Goal: Transaction & Acquisition: Download file/media

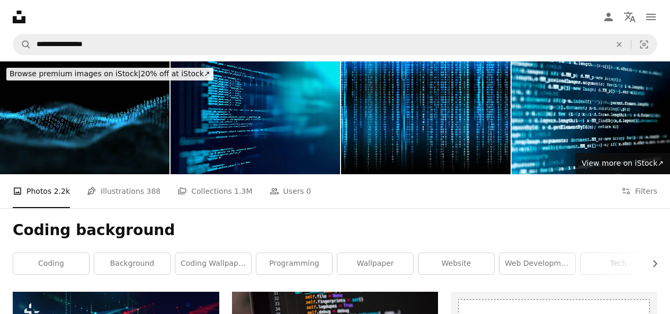
scroll to position [4874, 0]
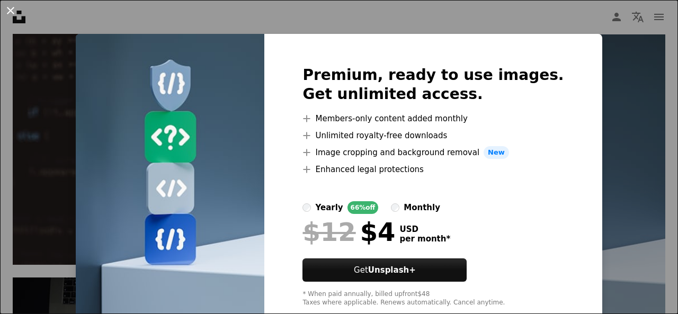
click at [14, 5] on button "An X shape" at bounding box center [10, 10] width 13 height 13
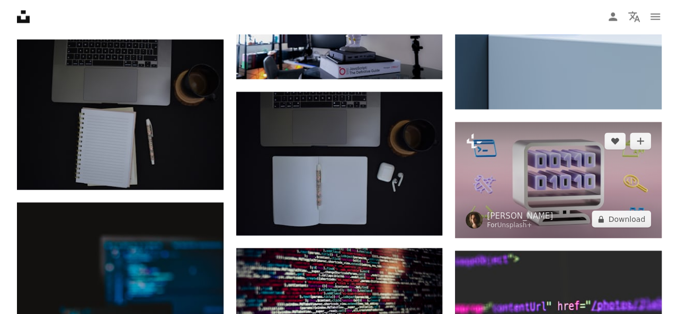
scroll to position [5033, 0]
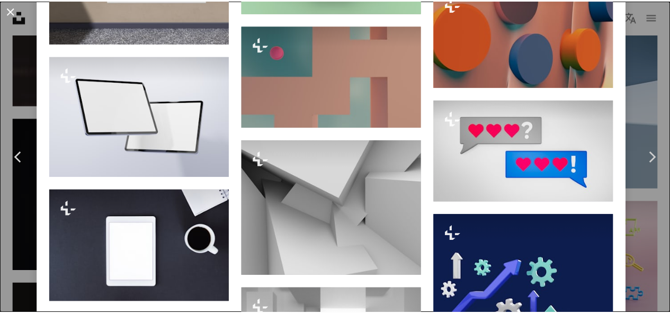
scroll to position [3527, 0]
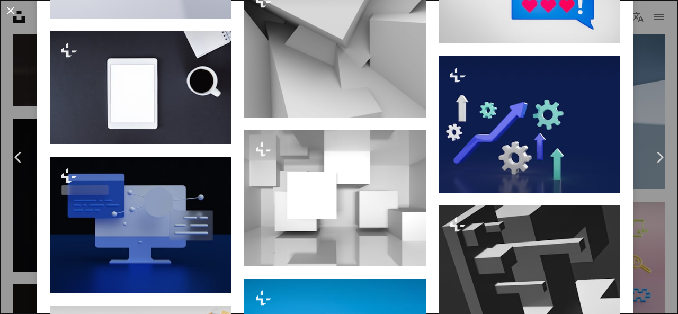
click at [8, 5] on button "An X shape" at bounding box center [10, 10] width 13 height 13
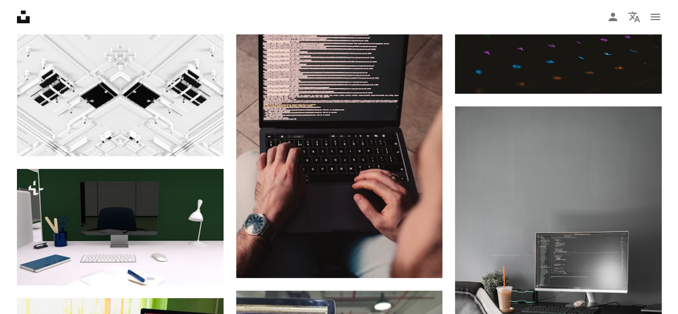
scroll to position [9854, 0]
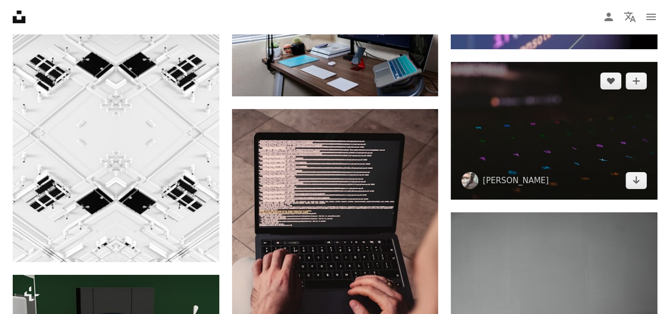
click at [636, 185] on img at bounding box center [554, 131] width 207 height 138
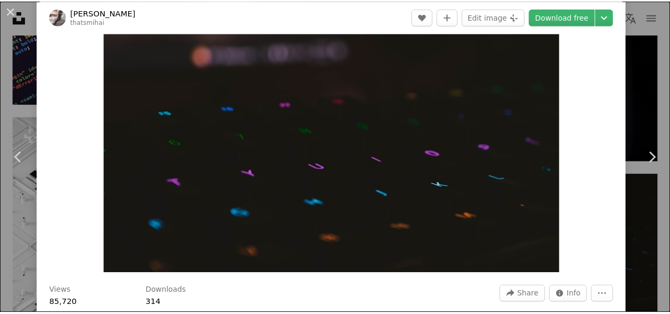
scroll to position [53, 0]
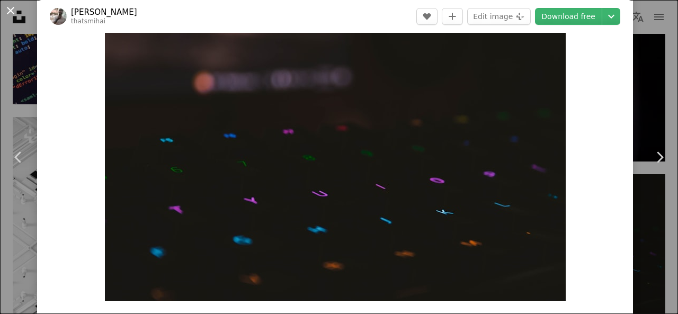
click at [4, 11] on button "An X shape" at bounding box center [10, 10] width 13 height 13
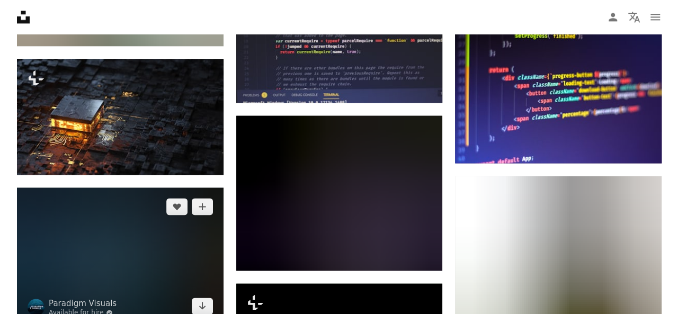
scroll to position [18861, 0]
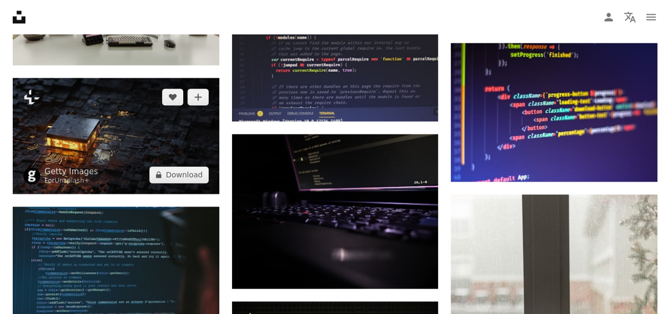
click at [130, 137] on img at bounding box center [116, 136] width 207 height 116
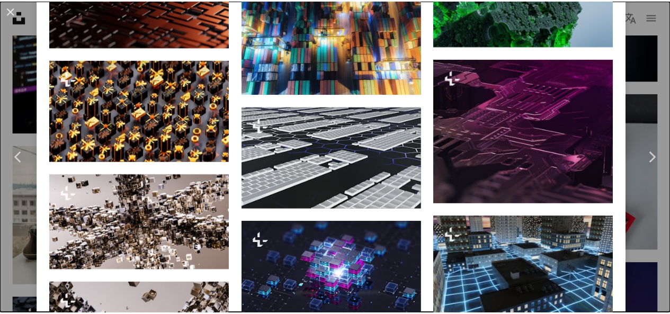
scroll to position [2119, 0]
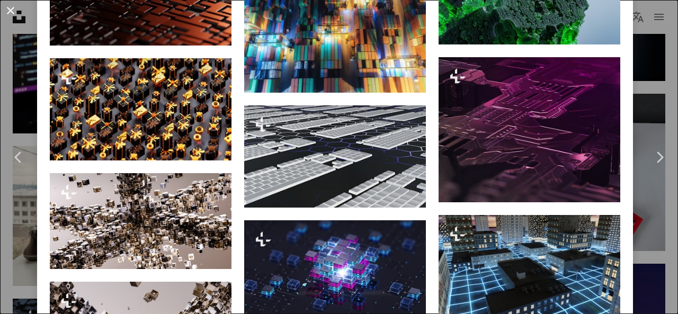
click at [16, 12] on button "An X shape" at bounding box center [10, 10] width 13 height 13
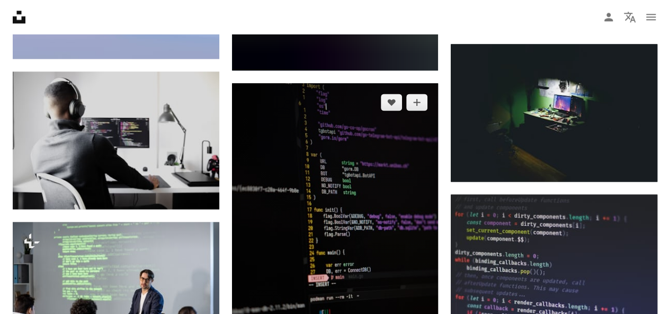
scroll to position [33007, 0]
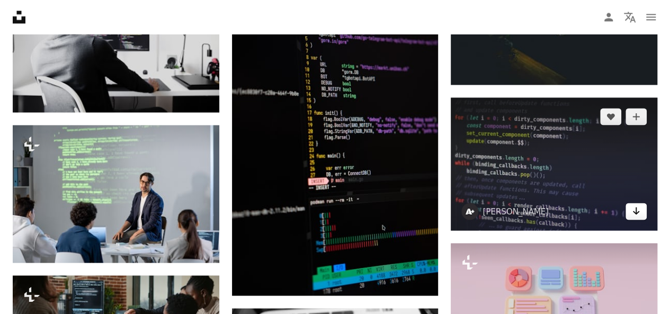
click at [633, 210] on link "Arrow pointing down" at bounding box center [636, 211] width 21 height 17
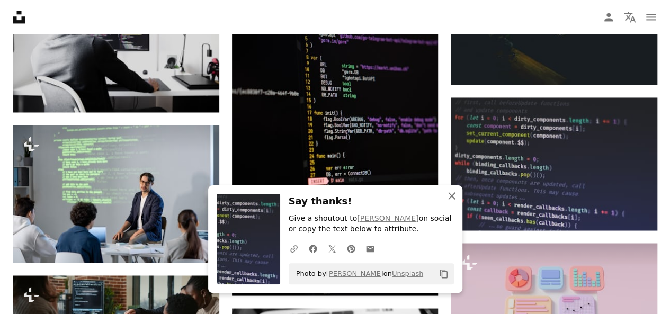
click at [452, 189] on button "An X shape Close" at bounding box center [451, 195] width 21 height 21
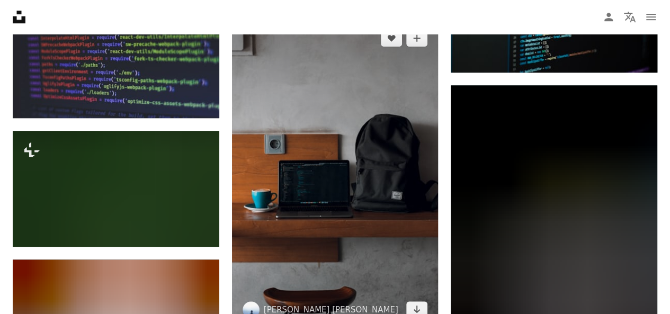
scroll to position [34543, 0]
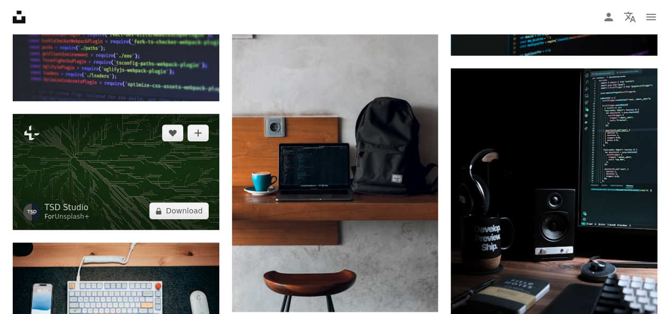
click at [113, 157] on img at bounding box center [116, 172] width 207 height 116
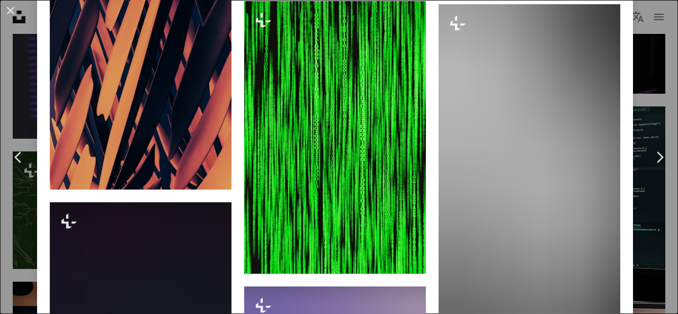
scroll to position [2595, 0]
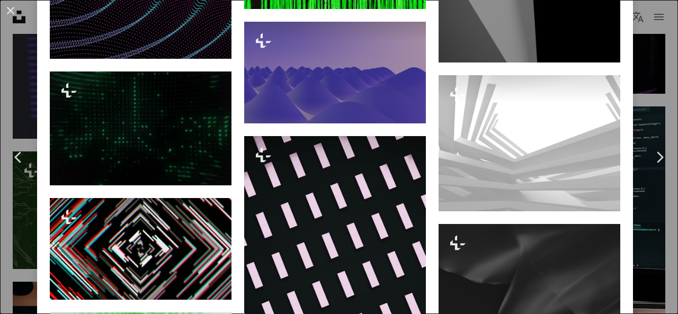
drag, startPoint x: 17, startPoint y: 16, endPoint x: 431, endPoint y: 33, distance: 414.1
click at [16, 15] on button "An X shape" at bounding box center [10, 10] width 13 height 13
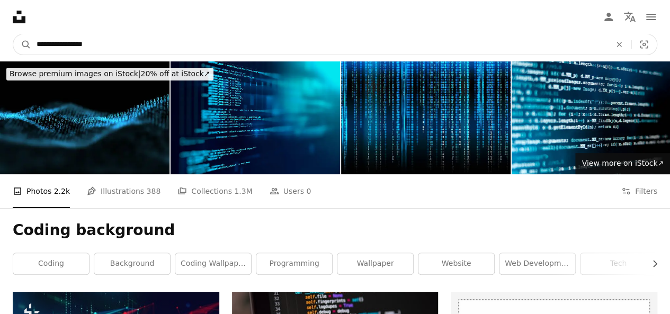
click at [110, 45] on input "**********" at bounding box center [319, 44] width 576 height 20
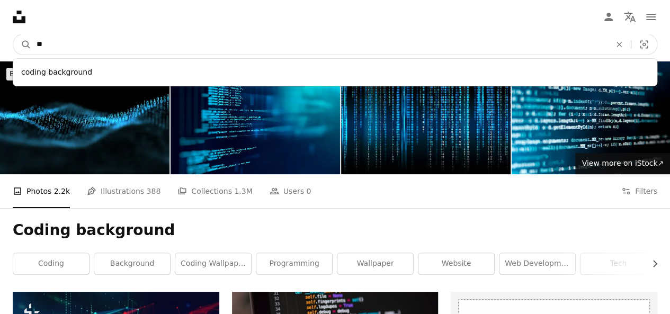
type input "*"
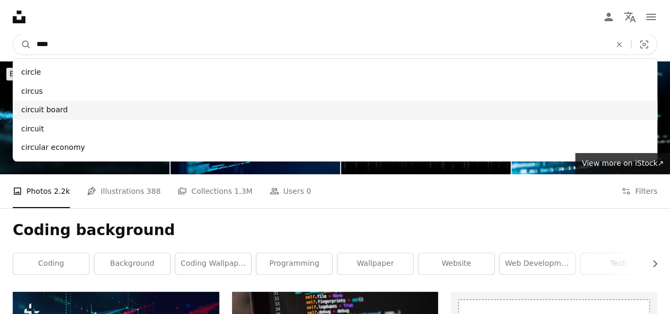
type input "****"
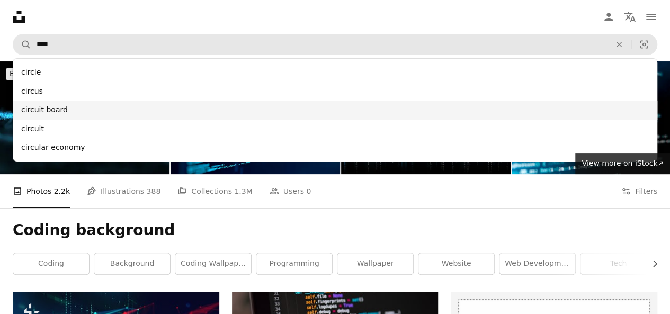
click at [49, 109] on div "circuit board" at bounding box center [335, 110] width 645 height 19
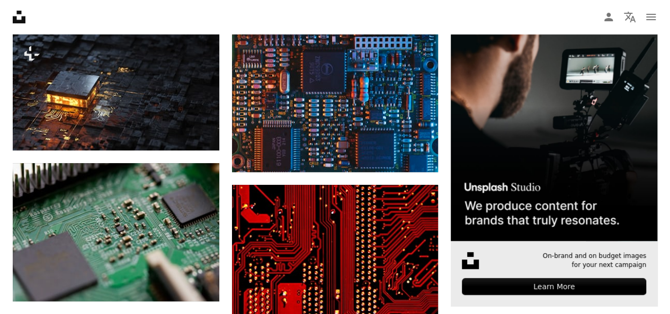
scroll to position [265, 0]
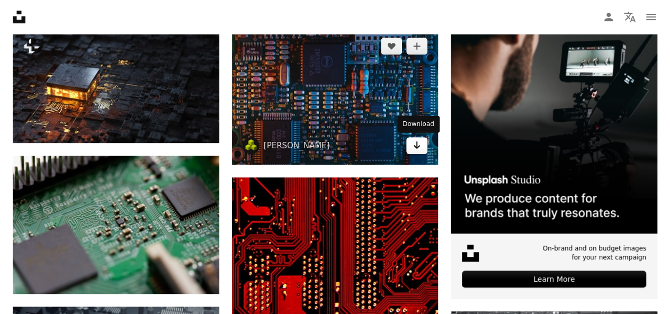
click at [417, 149] on icon "Arrow pointing down" at bounding box center [417, 145] width 8 height 13
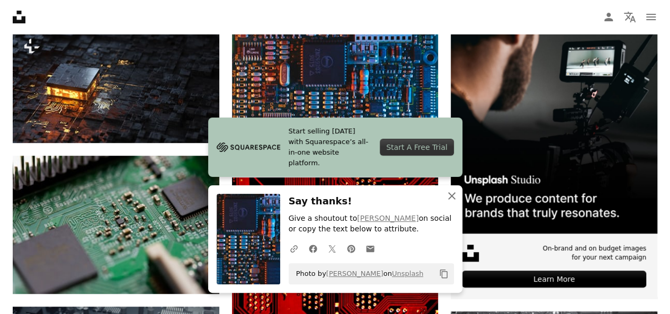
click at [450, 193] on icon "An X shape" at bounding box center [452, 196] width 13 height 13
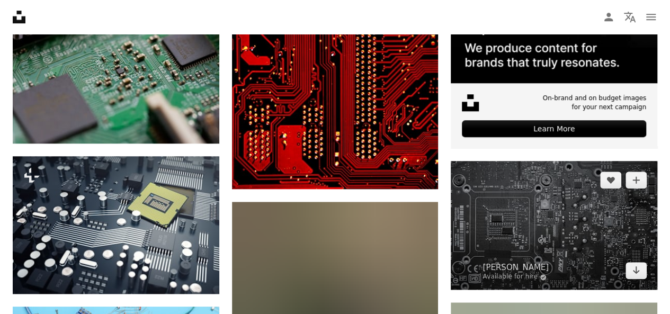
scroll to position [424, 0]
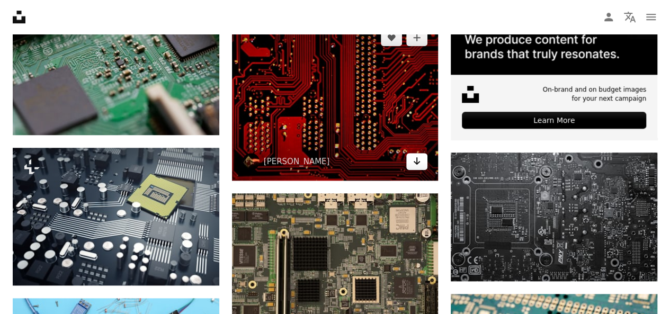
click at [416, 161] on icon "Arrow pointing down" at bounding box center [417, 161] width 8 height 13
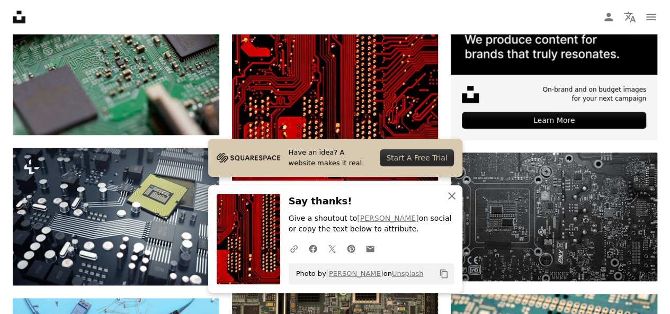
click at [449, 192] on icon "An X shape" at bounding box center [452, 196] width 13 height 13
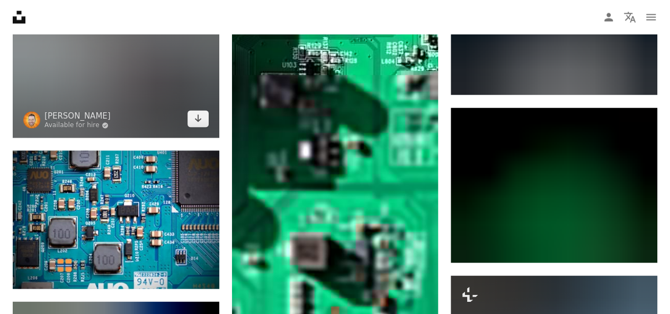
scroll to position [954, 0]
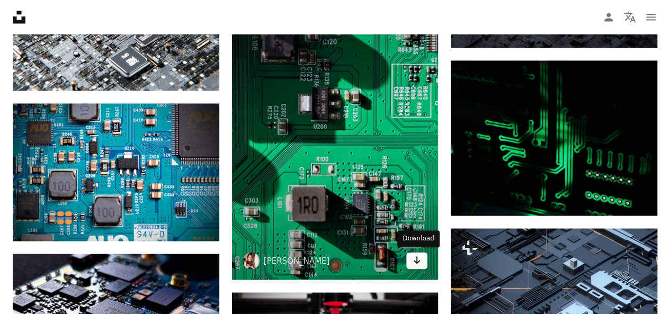
click at [423, 263] on link "Arrow pointing down" at bounding box center [416, 260] width 21 height 17
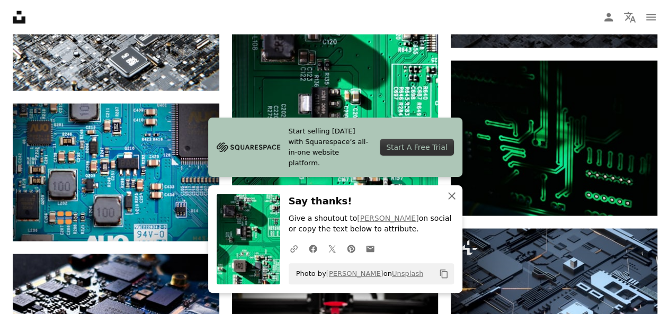
click at [451, 196] on icon "button" at bounding box center [451, 195] width 7 height 7
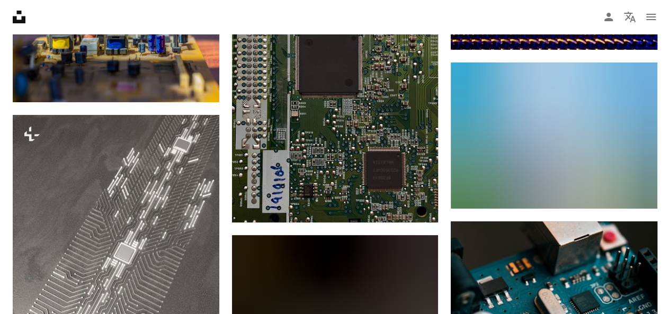
scroll to position [4079, 0]
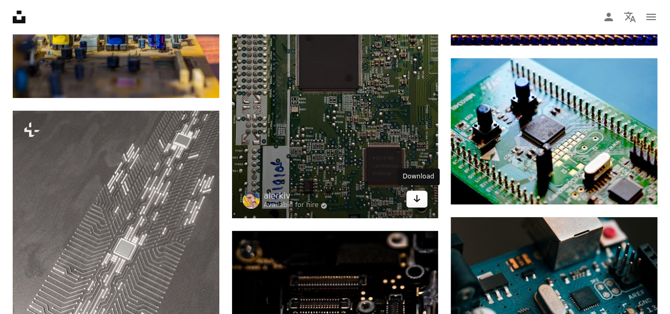
click at [416, 194] on icon "Arrow pointing down" at bounding box center [417, 198] width 8 height 13
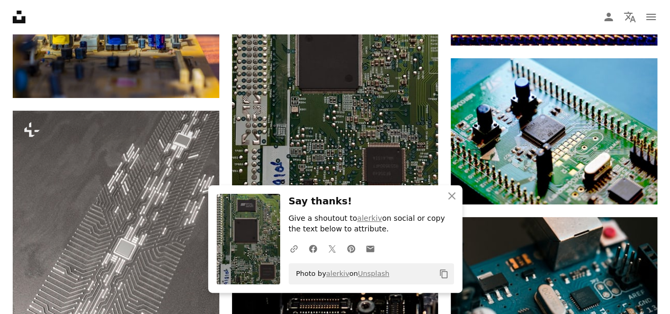
click at [394, 207] on h3 "Say thanks!" at bounding box center [371, 201] width 165 height 15
click at [447, 193] on icon "An X shape" at bounding box center [452, 196] width 13 height 13
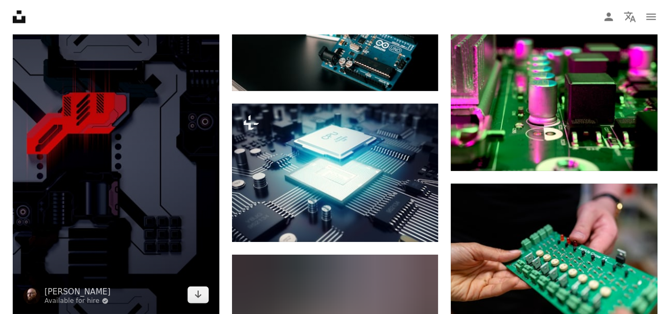
scroll to position [9536, 0]
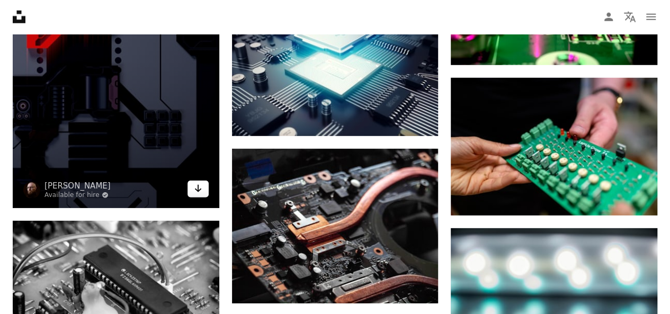
click at [194, 190] on icon "Arrow pointing down" at bounding box center [198, 188] width 8 height 13
